Goal: Task Accomplishment & Management: Use online tool/utility

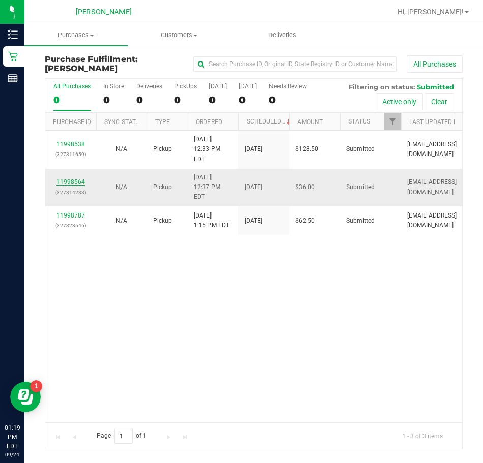
click at [71, 178] on link "11998564" at bounding box center [70, 181] width 28 height 7
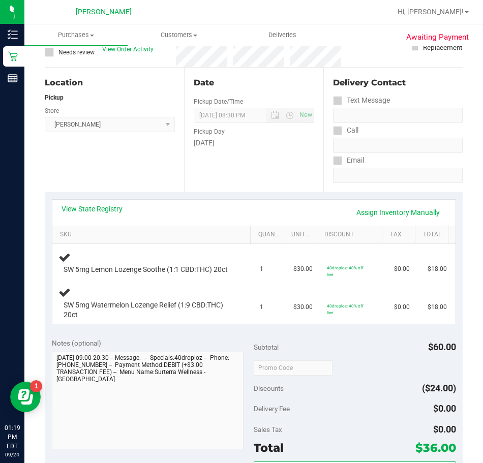
scroll to position [102, 0]
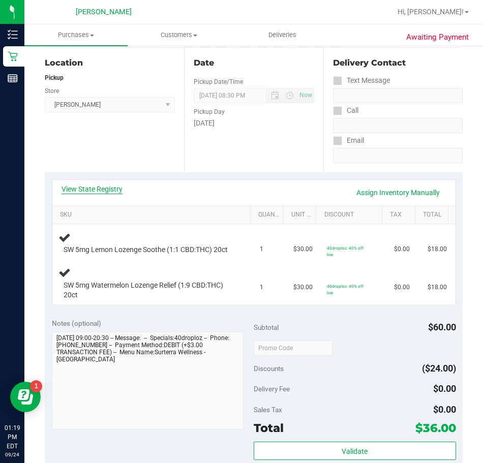
click at [95, 190] on link "View State Registry" at bounding box center [91, 189] width 61 height 10
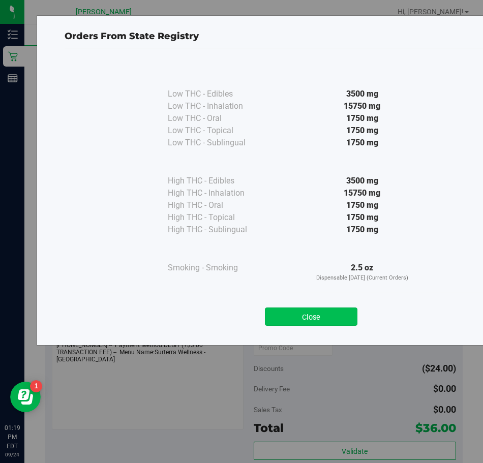
click at [319, 310] on button "Close" at bounding box center [311, 316] width 92 height 18
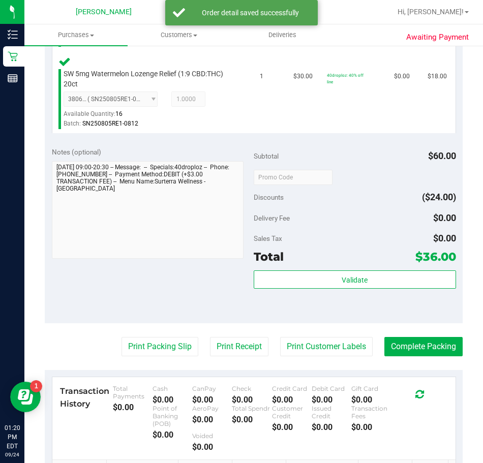
scroll to position [393, 0]
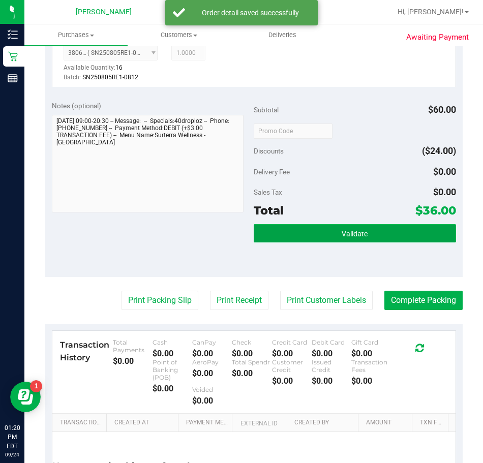
click at [315, 242] on button "Validate" at bounding box center [354, 233] width 202 height 18
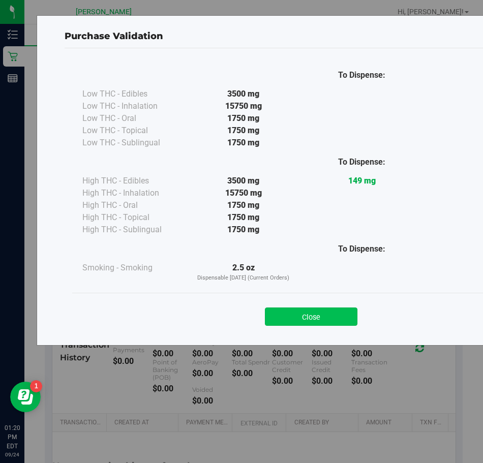
click at [312, 320] on button "Close" at bounding box center [311, 316] width 92 height 18
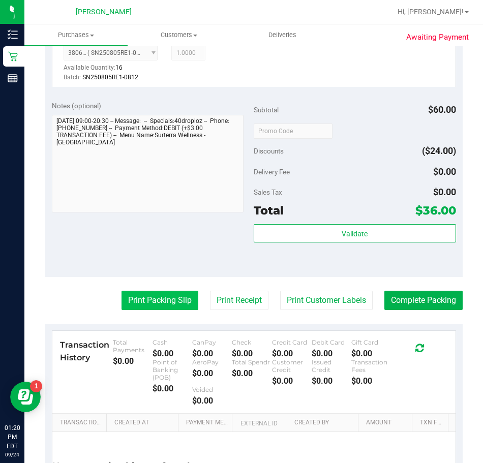
click at [165, 308] on button "Print Packing Slip" at bounding box center [159, 300] width 77 height 19
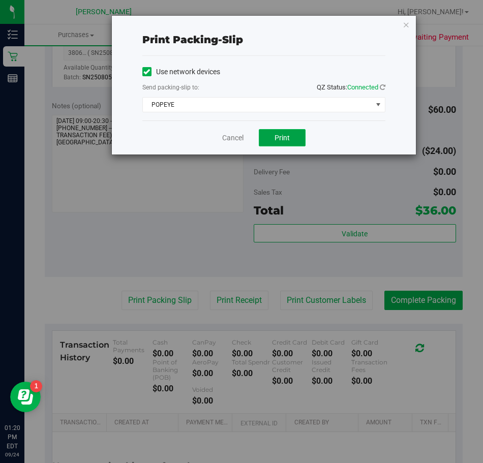
click at [283, 137] on span "Print" at bounding box center [281, 138] width 15 height 8
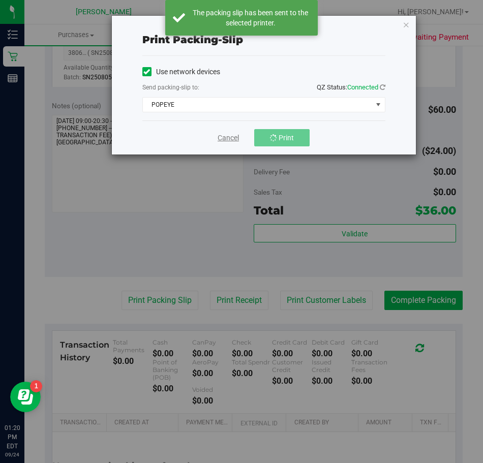
click at [220, 142] on div "Cancel Print" at bounding box center [263, 137] width 243 height 34
click at [316, 309] on div "Print packing-slip Use network devices Send packing-slip to: QZ Status: Connect…" at bounding box center [245, 231] width 490 height 463
click at [227, 141] on link "Cancel" at bounding box center [232, 138] width 21 height 11
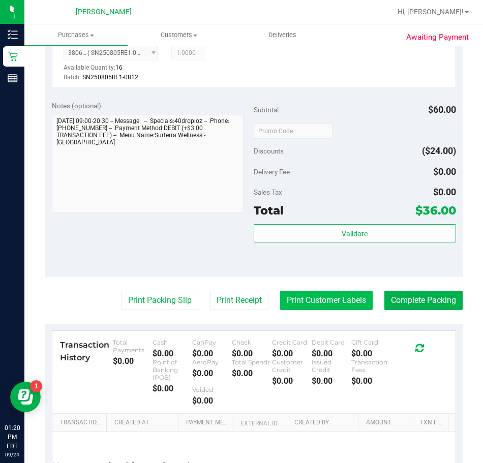
click at [307, 306] on button "Print Customer Labels" at bounding box center [326, 300] width 92 height 19
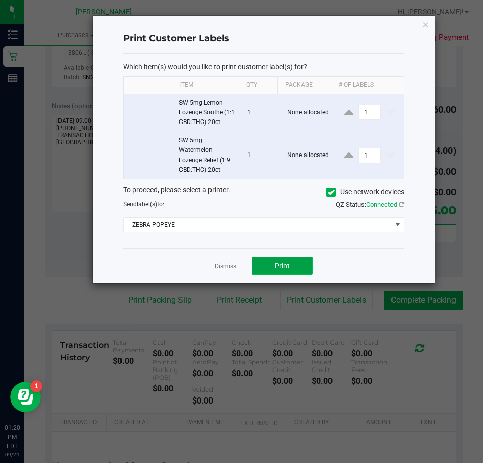
click at [295, 262] on button "Print" at bounding box center [281, 266] width 61 height 18
click at [221, 265] on link "Dismiss" at bounding box center [225, 266] width 22 height 9
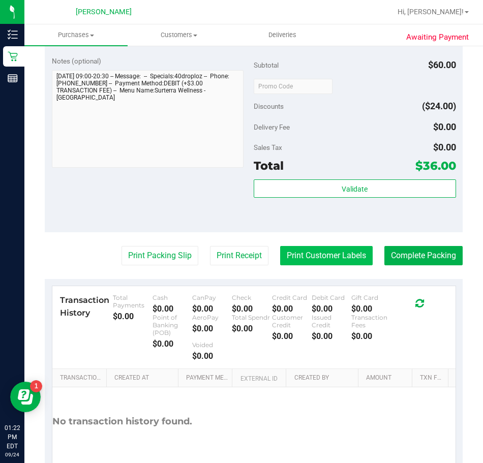
scroll to position [444, 0]
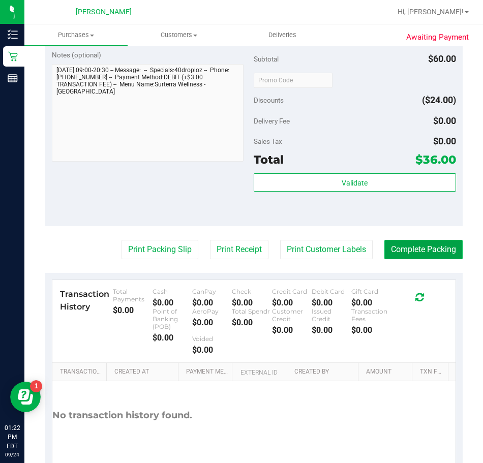
click at [395, 256] on button "Complete Packing" at bounding box center [423, 249] width 78 height 19
